Goal: Information Seeking & Learning: Check status

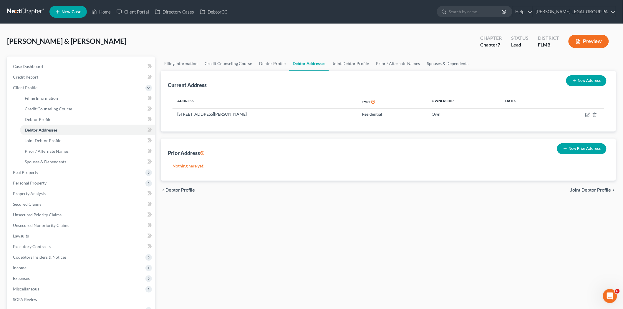
click at [32, 15] on link at bounding box center [26, 11] width 38 height 11
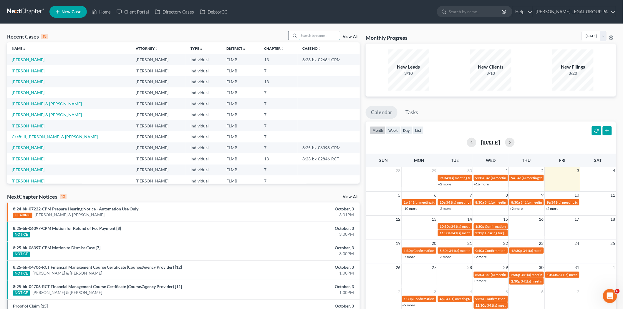
click at [312, 36] on input "search" at bounding box center [319, 35] width 41 height 9
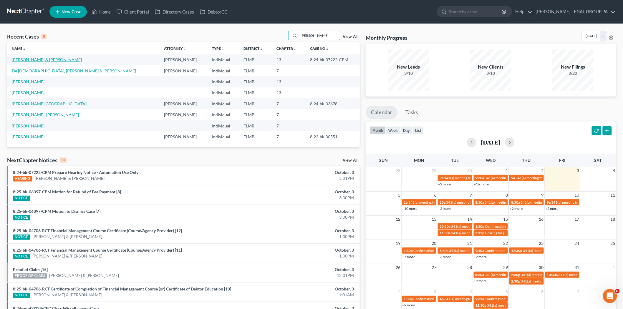
type input "[PERSON_NAME]"
click at [30, 58] on link "[PERSON_NAME] & [PERSON_NAME]" at bounding box center [47, 59] width 70 height 5
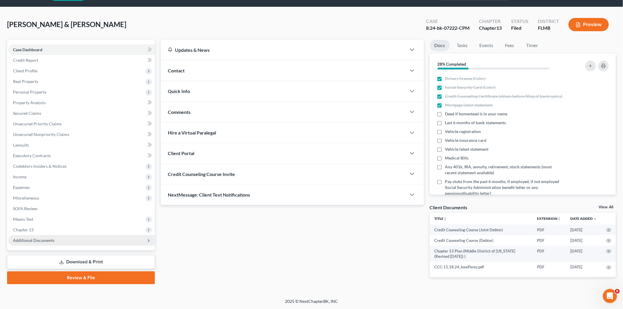
click at [39, 241] on span "Additional Documents" at bounding box center [34, 240] width 42 height 5
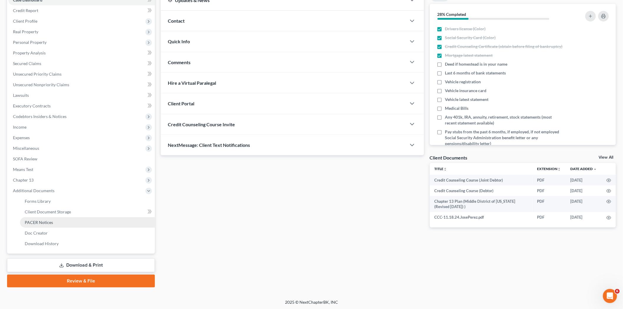
click at [46, 224] on span "PACER Notices" at bounding box center [39, 222] width 28 height 5
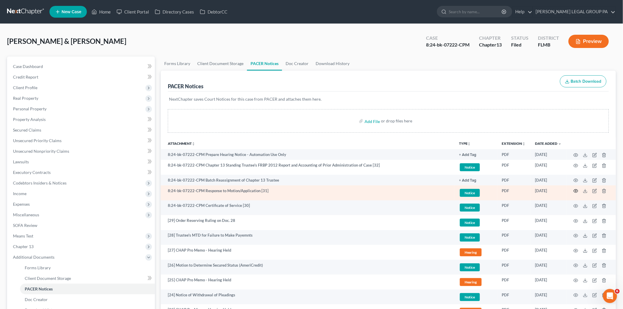
click at [577, 192] on icon "button" at bounding box center [576, 191] width 5 height 5
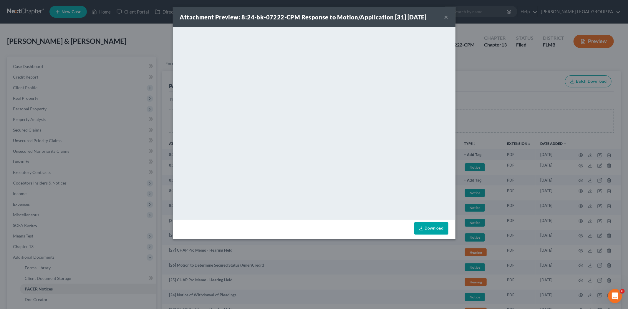
click at [451, 19] on div "Attachment Preview: 8:24-bk-07222-CPM Response to Motion/Application [31] [DATE…" at bounding box center [314, 17] width 283 height 20
click at [449, 18] on div "Attachment Preview: 8:24-bk-07222-CPM Response to Motion/Application [31] [DATE…" at bounding box center [314, 17] width 283 height 20
click at [448, 14] on button "×" at bounding box center [446, 17] width 4 height 7
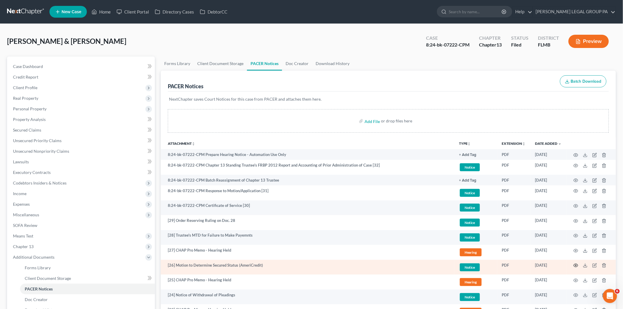
click at [576, 265] on icon "button" at bounding box center [576, 265] width 5 height 5
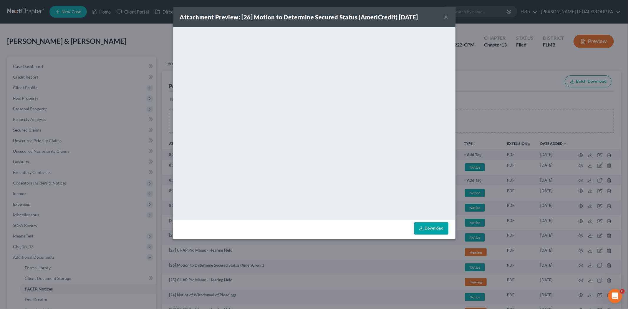
click at [446, 15] on button "×" at bounding box center [446, 17] width 4 height 7
